Goal: Task Accomplishment & Management: Manage account settings

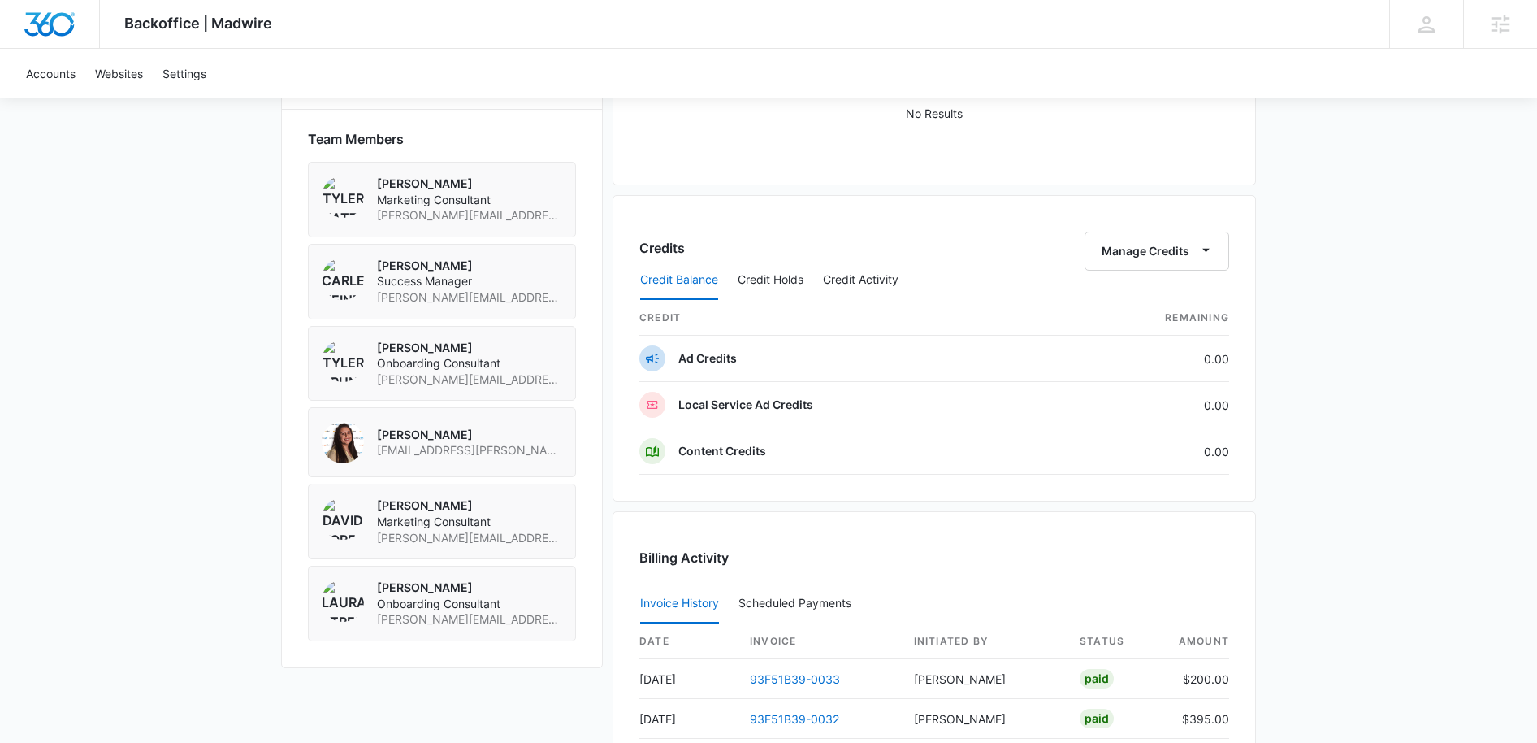
scroll to position [1526, 0]
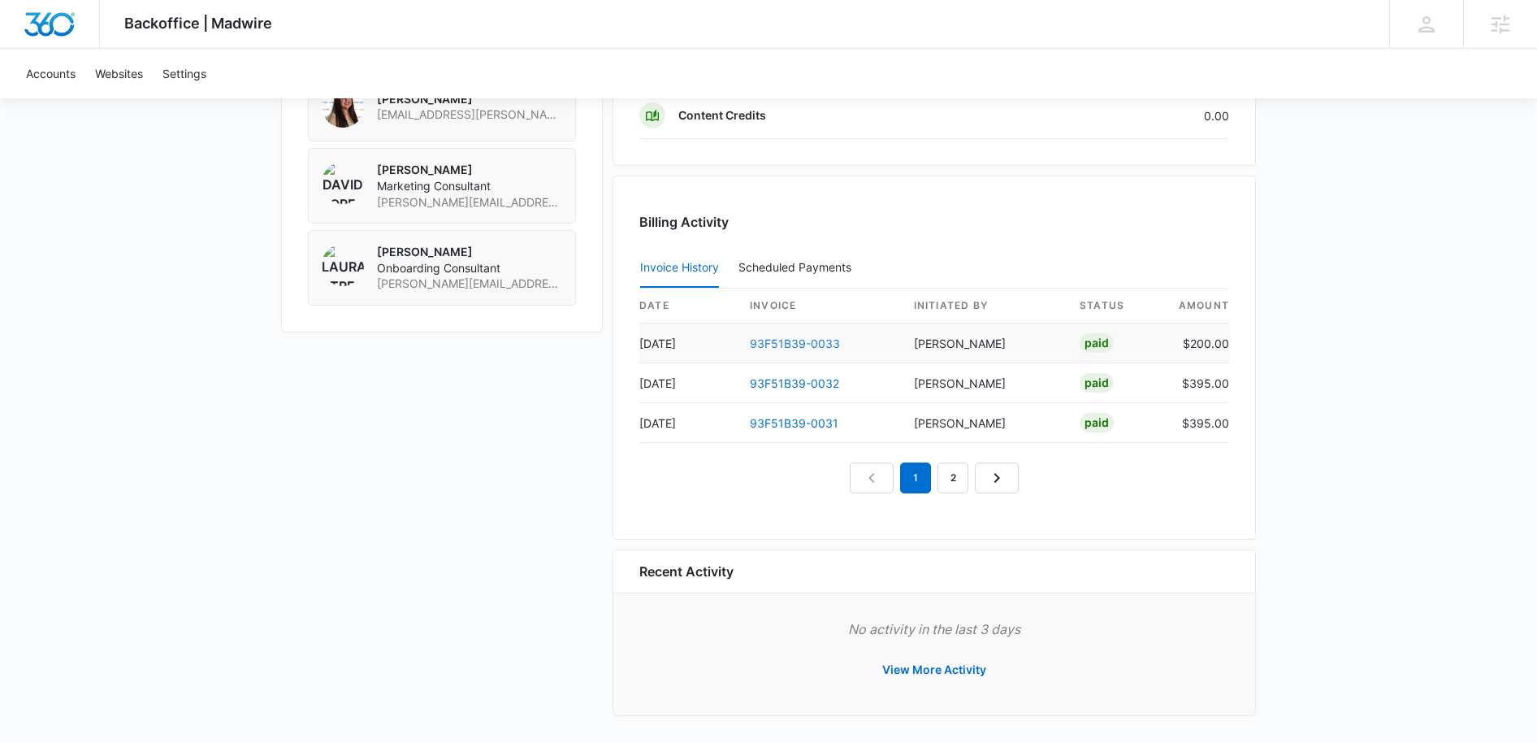
click at [812, 342] on link "93F51B39-0033" at bounding box center [795, 343] width 90 height 14
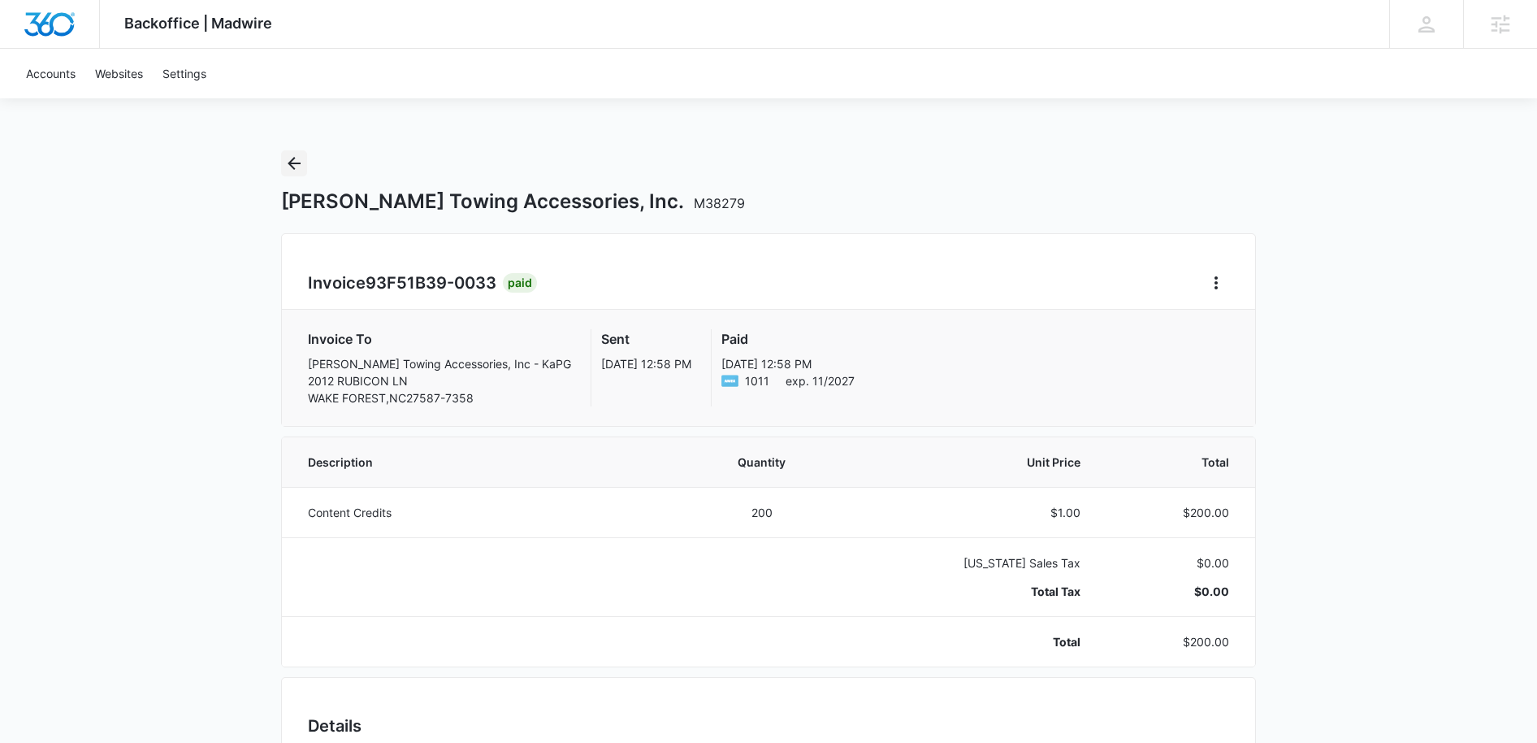
click at [297, 166] on icon "Back" at bounding box center [294, 164] width 20 height 20
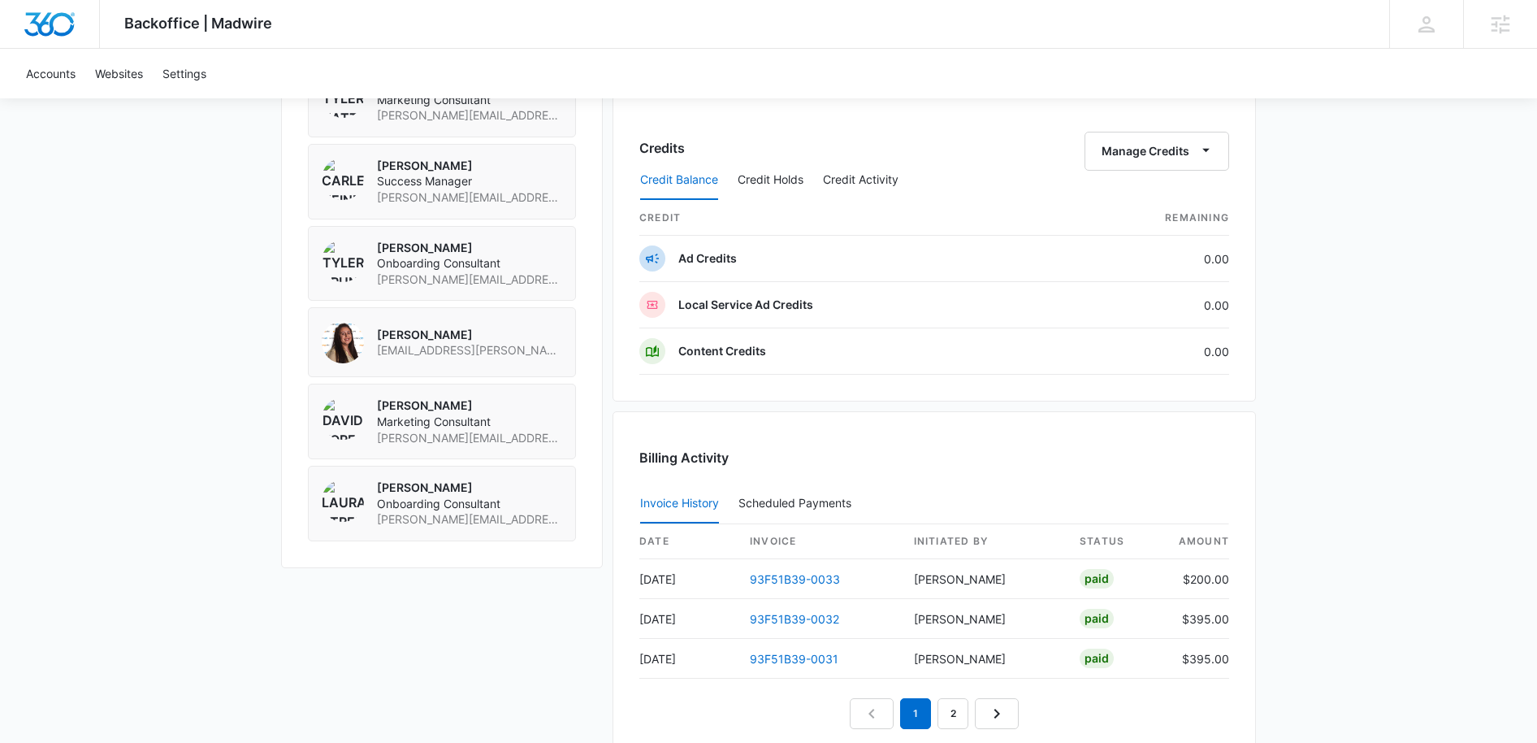
scroll to position [1530, 0]
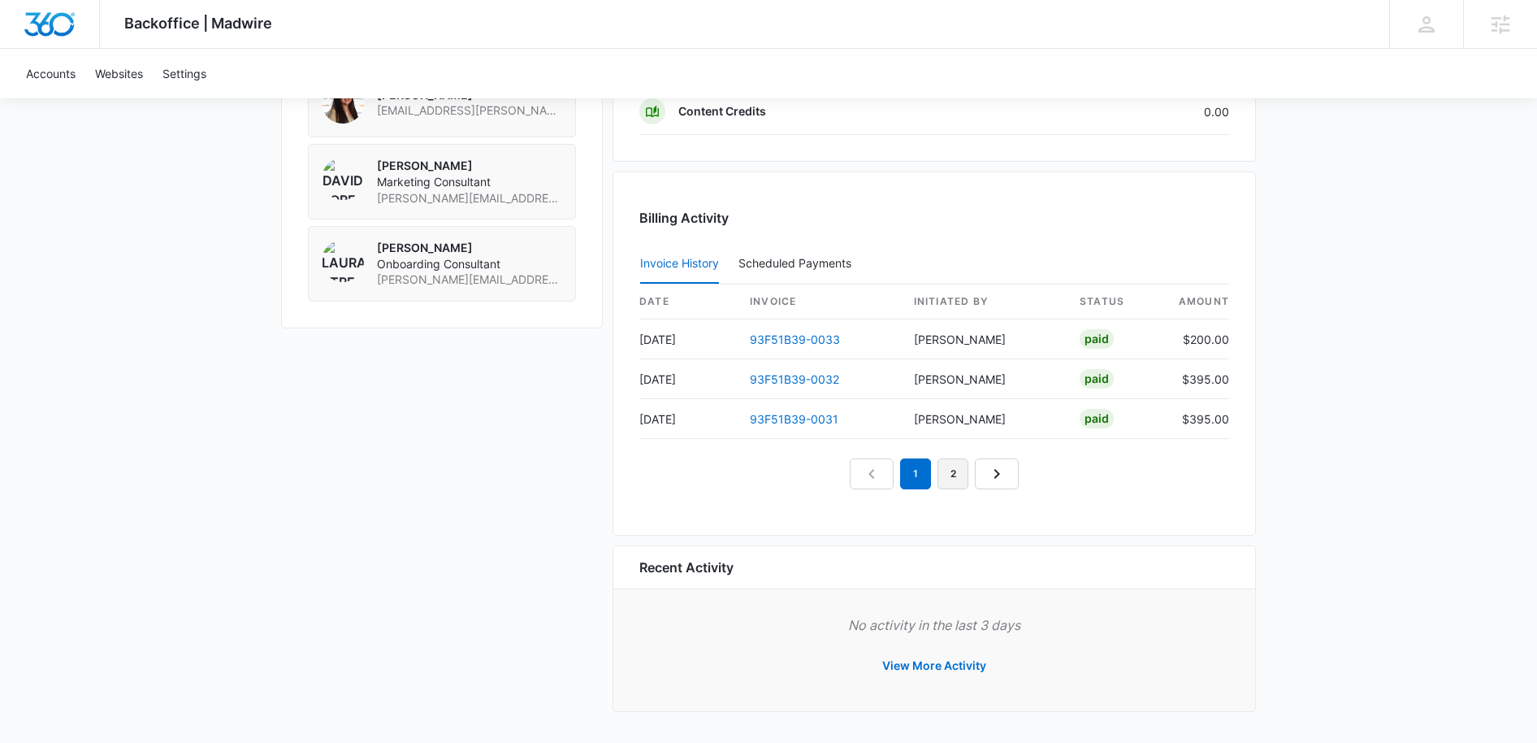
click at [951, 472] on link "2" at bounding box center [953, 473] width 31 height 31
click at [965, 475] on link "3" at bounding box center [971, 473] width 31 height 31
click at [984, 477] on link "4" at bounding box center [990, 473] width 31 height 31
click at [990, 471] on nav "1 2 3 4 5" at bounding box center [934, 473] width 281 height 31
click at [1007, 475] on link "5" at bounding box center [1009, 473] width 31 height 31
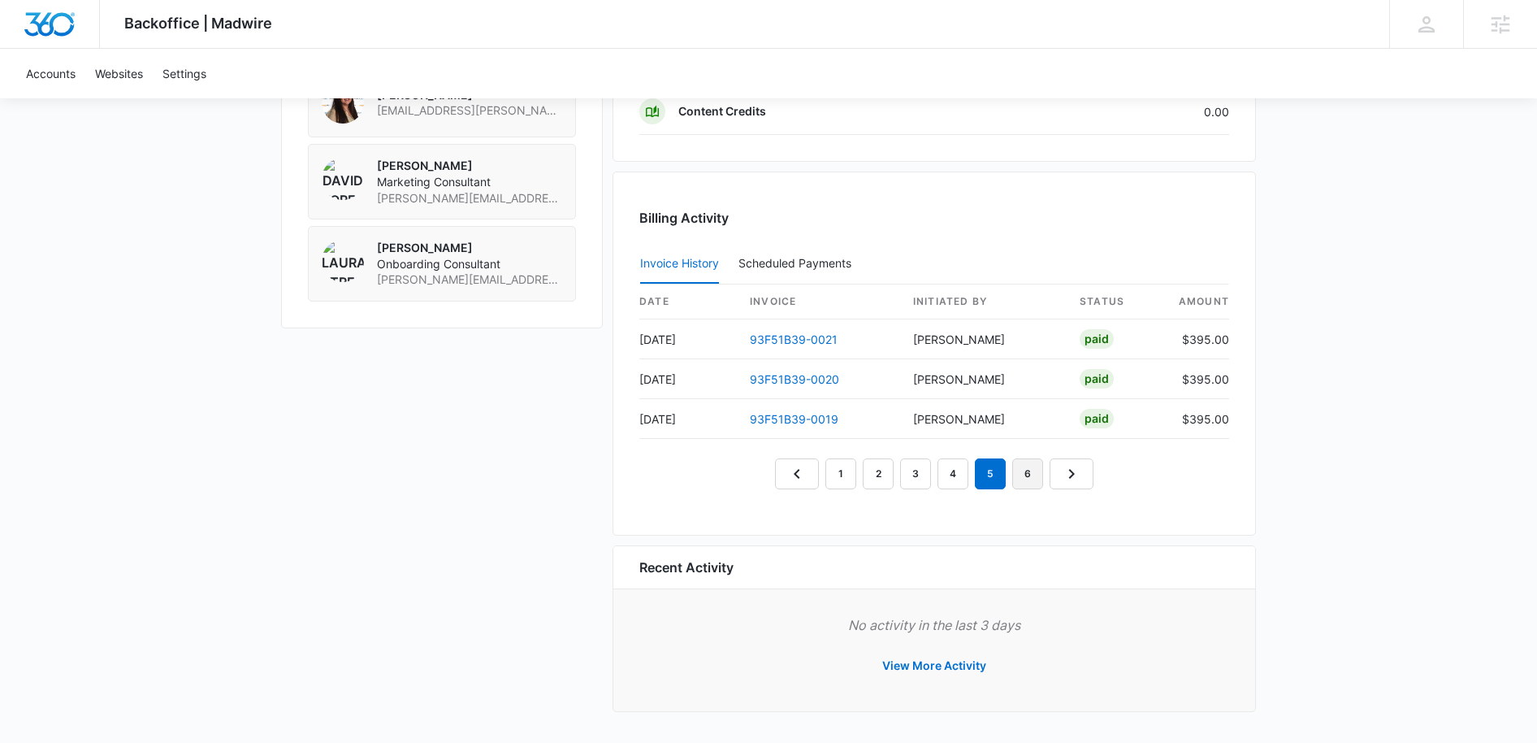
click at [1029, 475] on link "6" at bounding box center [1027, 473] width 31 height 31
click at [1039, 477] on link "7" at bounding box center [1046, 473] width 31 height 31
click at [1057, 478] on link "8" at bounding box center [1066, 473] width 31 height 31
click at [1067, 477] on link "9" at bounding box center [1066, 473] width 31 height 31
click at [1069, 479] on link "10" at bounding box center [1066, 473] width 36 height 31
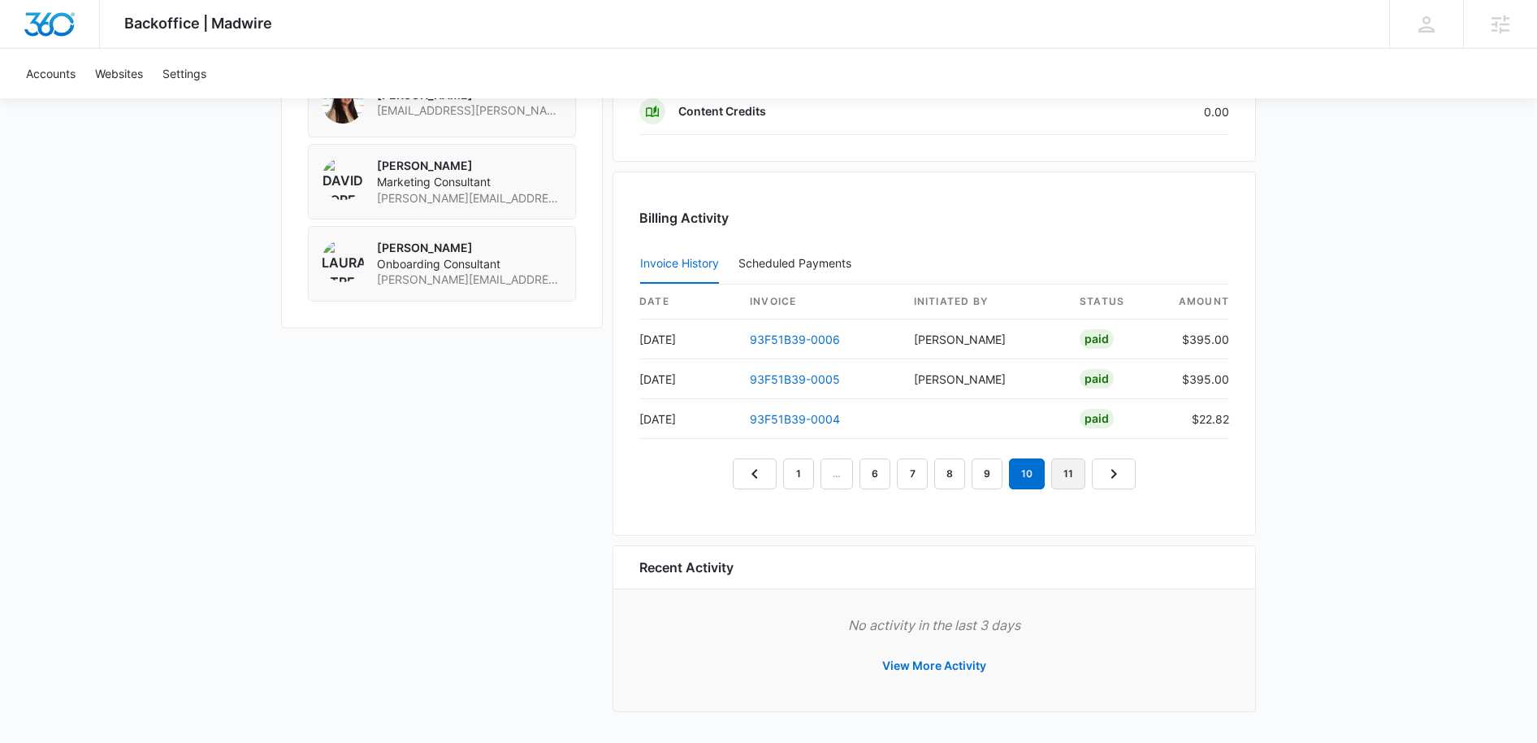
click at [1064, 477] on link "11" at bounding box center [1068, 473] width 34 height 31
